Goal: Task Accomplishment & Management: Manage account settings

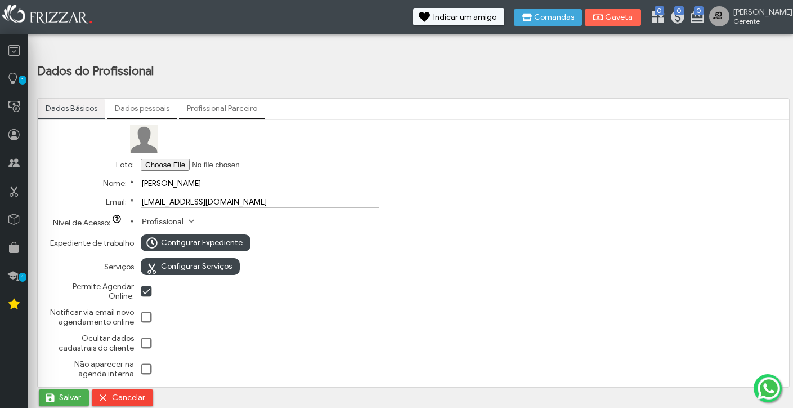
scroll to position [62, 0]
click at [189, 216] on span at bounding box center [191, 221] width 11 height 11
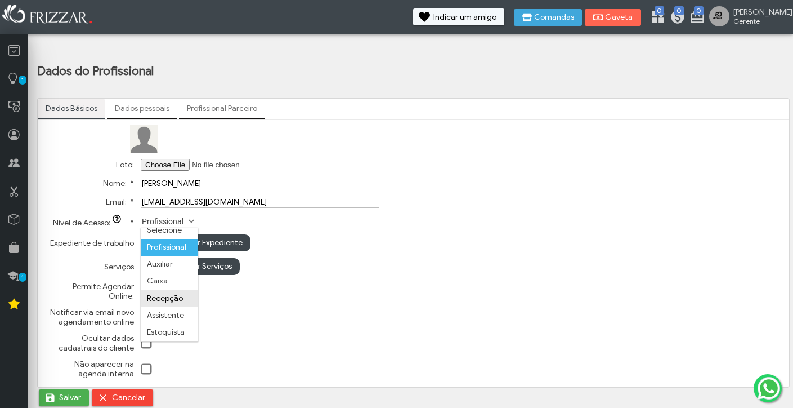
scroll to position [6, 0]
click at [295, 271] on td "Configurar Serviços" at bounding box center [260, 266] width 244 height 23
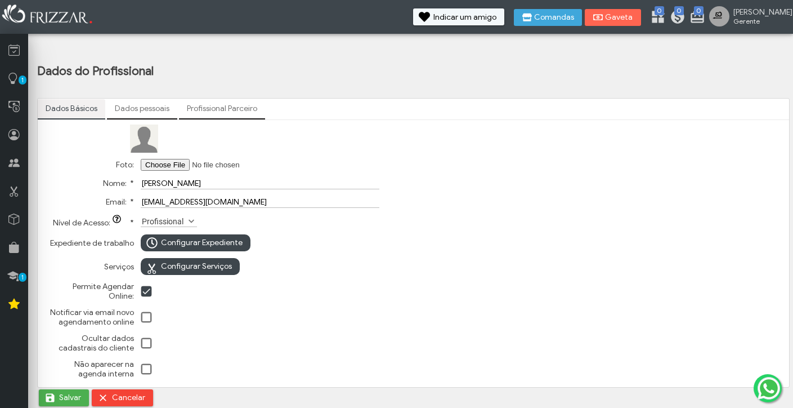
click at [148, 286] on span at bounding box center [146, 291] width 11 height 11
click at [193, 263] on span "Configurar Serviços" at bounding box center [196, 266] width 71 height 17
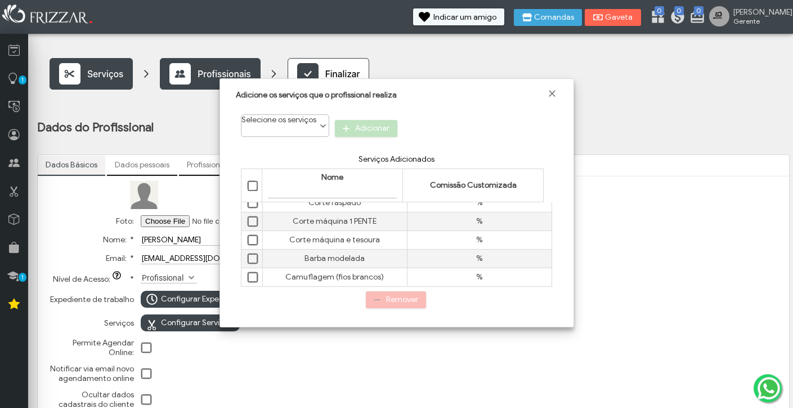
scroll to position [0, 0]
click at [253, 187] on span "Selecionar tudo" at bounding box center [253, 186] width 11 height 11
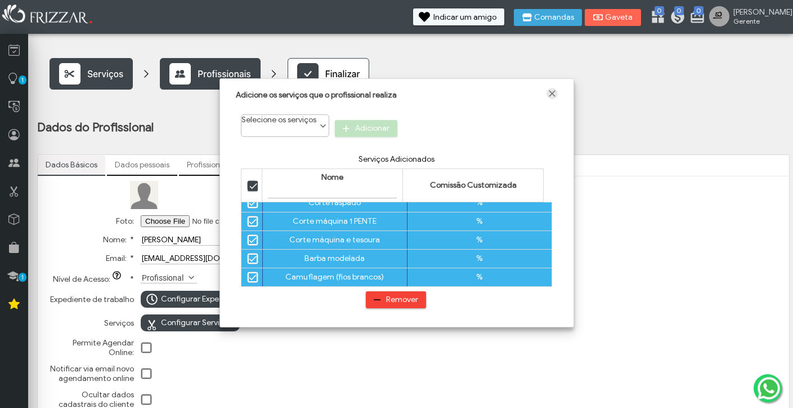
click at [551, 89] on span "Fechar" at bounding box center [552, 93] width 11 height 11
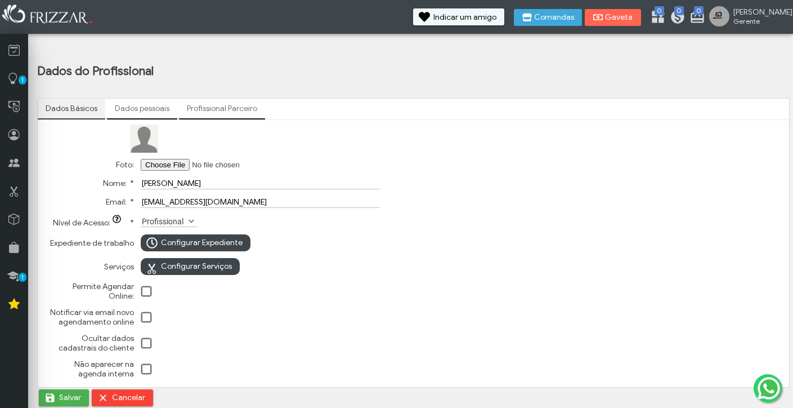
scroll to position [62, 0]
click at [146, 288] on span at bounding box center [146, 291] width 11 height 11
click at [176, 236] on span "Configurar Expediente" at bounding box center [202, 242] width 82 height 17
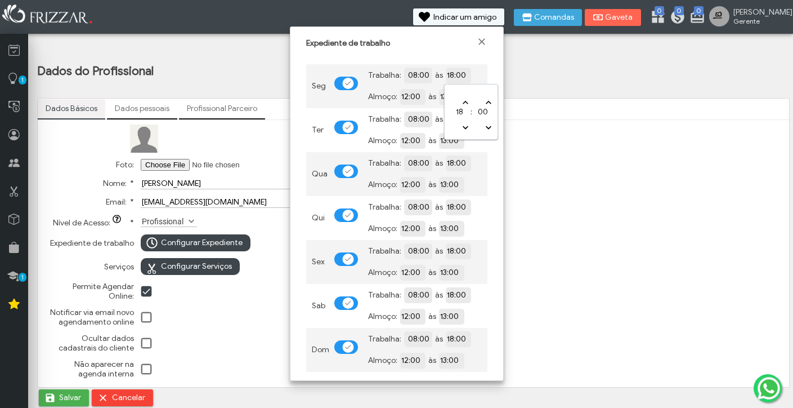
click at [450, 77] on input "18:00" at bounding box center [497, 74] width 103 height 11
type input "21:00"
click at [496, 159] on div "Expediente de trabalho Seg Trabalha: 08:00 às 21:00 Almoço: 12:00 às 13:00 Ter …" at bounding box center [397, 203] width 214 height 354
click at [450, 123] on input "18:00" at bounding box center [497, 118] width 103 height 11
type input "21:00"
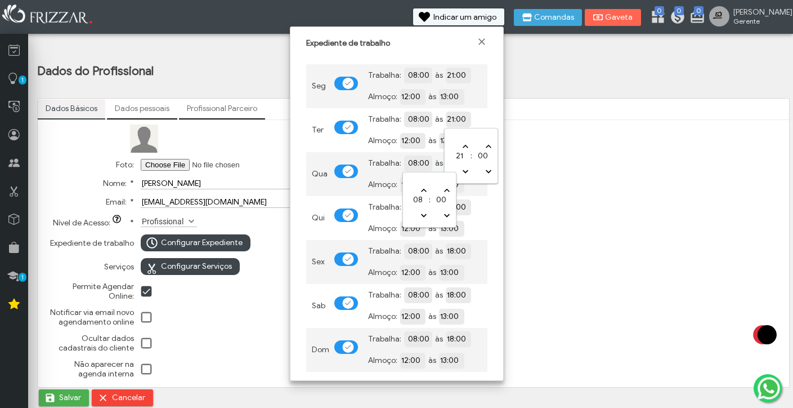
click at [434, 165] on input "08:00" at bounding box center [458, 162] width 103 height 11
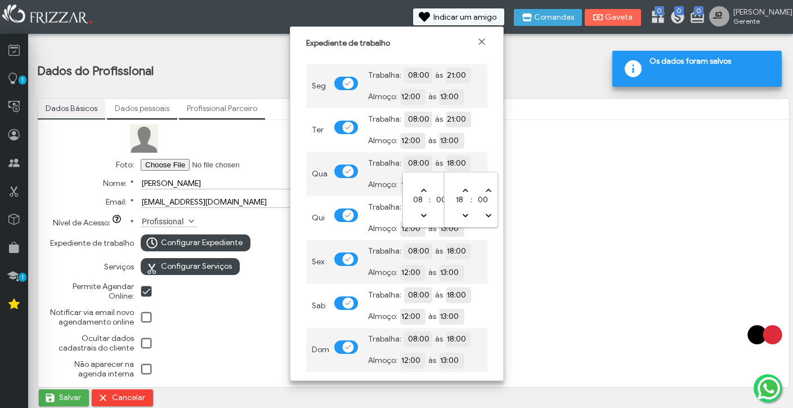
click at [455, 164] on input "18:00" at bounding box center [497, 162] width 103 height 11
type input "21:00"
click at [427, 198] on td "Trabalha: 08:00 às 18:00 Almoço: 12:00 às 13:00" at bounding box center [425, 218] width 125 height 44
click at [455, 207] on input "18:00" at bounding box center [497, 206] width 103 height 11
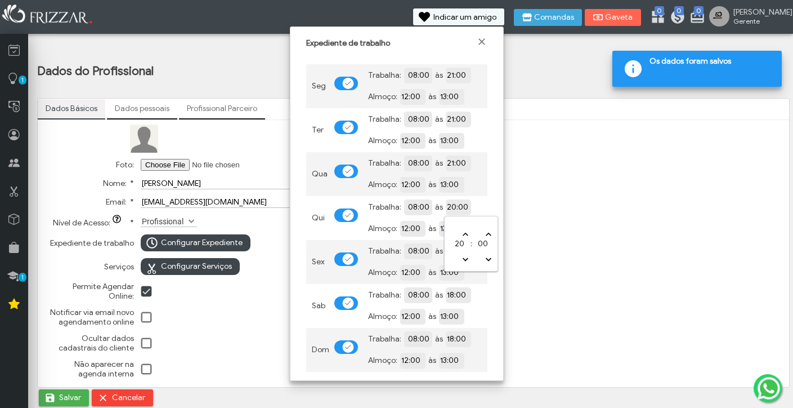
type input "21:00"
click at [486, 200] on td "Trabalha: 08:00 às 21:00 Almoço: 12:00 às 13:00" at bounding box center [425, 218] width 125 height 44
click at [454, 253] on input "18:00" at bounding box center [497, 250] width 103 height 11
type input "21:00"
click at [486, 250] on input "21:00" at bounding box center [497, 250] width 103 height 11
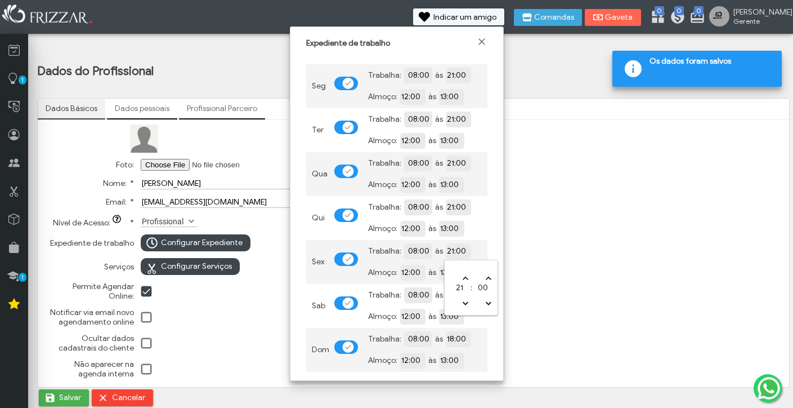
click at [491, 237] on div "Seg Trabalha: 08:00 às 21:00 Almoço: 12:00 às 13:00 Ter Trabalha: 08:00 às 21:0…" at bounding box center [396, 214] width 197 height 322
click at [457, 295] on input "18:00" at bounding box center [497, 294] width 103 height 11
type input "21:00"
click at [490, 288] on div "Seg Trabalha: 08:00 às 21:00 Almoço: 12:00 às 13:00 Ter Trabalha: 08:00 às 21:0…" at bounding box center [396, 214] width 197 height 322
click at [450, 341] on input "18:00" at bounding box center [497, 338] width 103 height 11
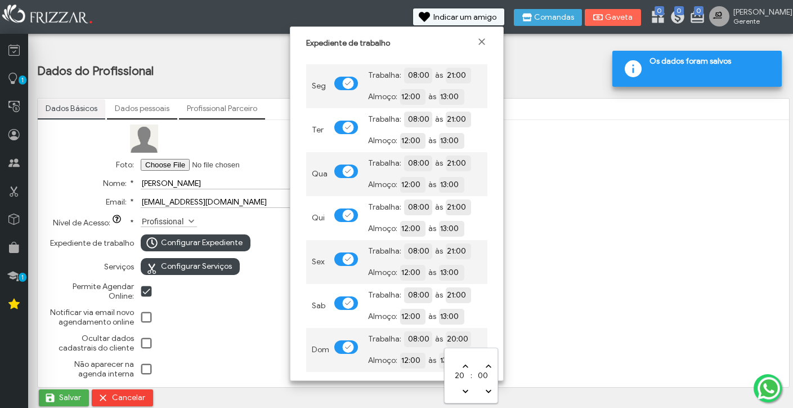
type input "21:00"
click at [489, 317] on div "Seg Trabalha: 08:00 às 21:00 Almoço: 12:00 às 13:00 Ter Trabalha: 08:00 às 21:0…" at bounding box center [396, 214] width 197 height 322
click at [539, 310] on div "Foto: Nome: * [PERSON_NAME] Email: * [EMAIL_ADDRESS][DOMAIN_NAME] Nível de Aces…" at bounding box center [414, 253] width 736 height 258
click at [481, 43] on span "Fechar" at bounding box center [481, 41] width 11 height 11
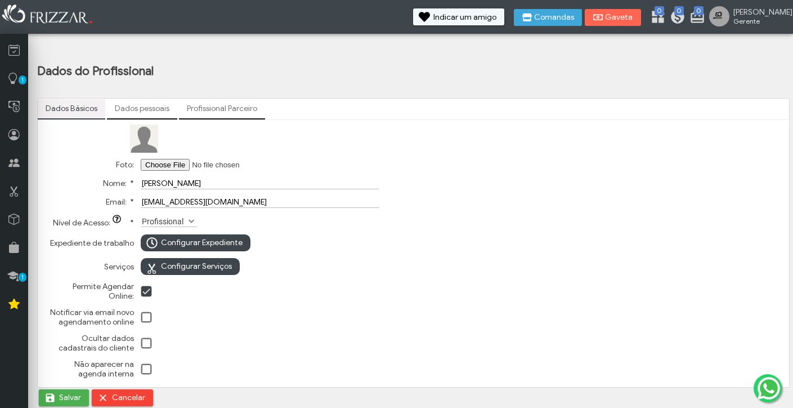
click at [142, 103] on link "Dados pessoais" at bounding box center [142, 108] width 70 height 19
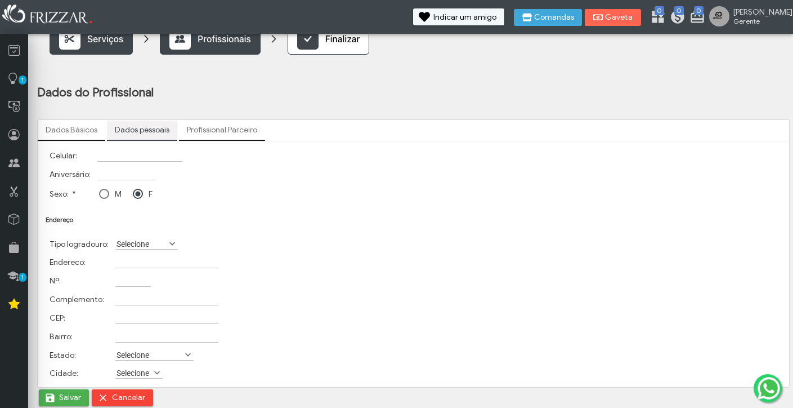
scroll to position [41, 0]
click at [213, 126] on link "Profissional Parceiro" at bounding box center [222, 129] width 86 height 19
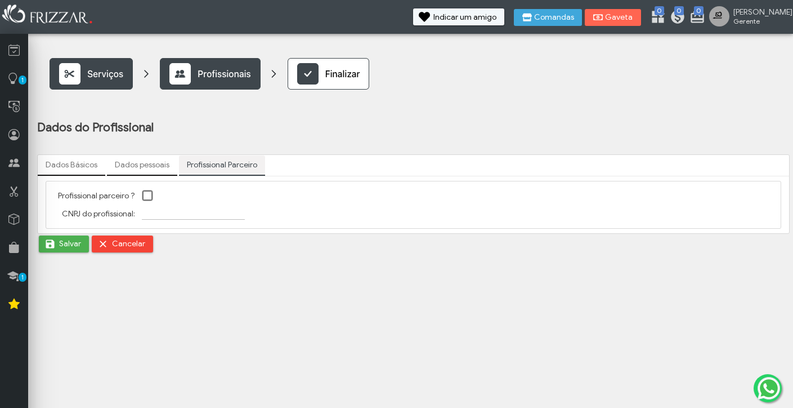
scroll to position [0, 0]
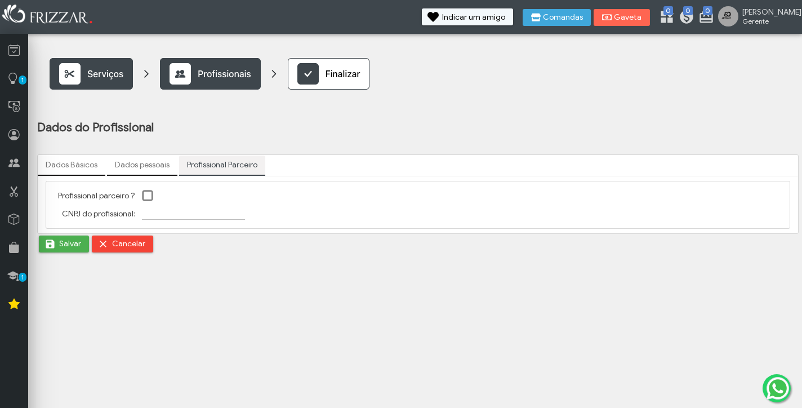
click at [159, 165] on link "Dados pessoais" at bounding box center [142, 164] width 70 height 19
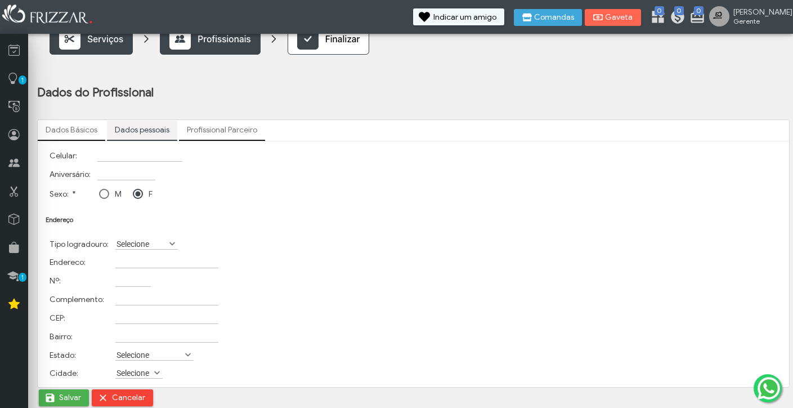
scroll to position [41, 0]
click at [169, 240] on span at bounding box center [172, 243] width 11 height 11
click at [209, 204] on div "Celular: Aniversário: Sexo: * M F Endereço Tipo logradouro: Selecione [GEOGRAPH…" at bounding box center [414, 264] width 736 height 236
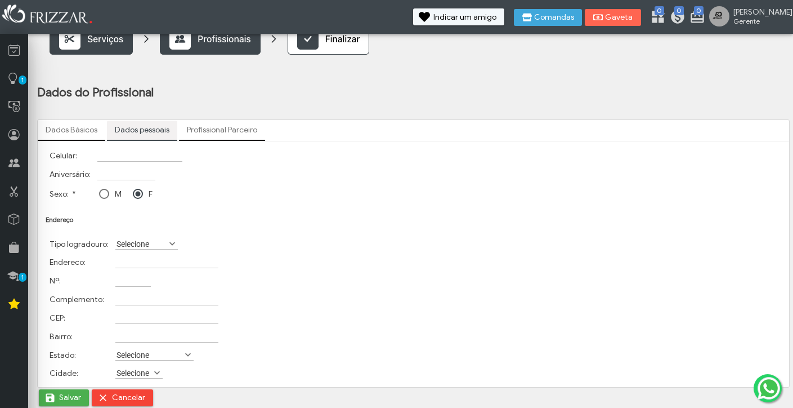
click at [69, 129] on link "Dados Básicos" at bounding box center [72, 129] width 68 height 19
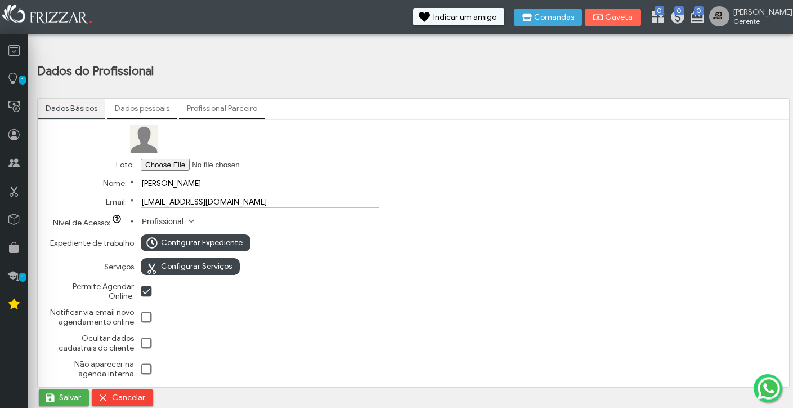
scroll to position [62, 0]
click at [147, 286] on span at bounding box center [146, 291] width 11 height 11
click at [764, 391] on img at bounding box center [768, 387] width 27 height 27
